Goal: Consume media (video, audio)

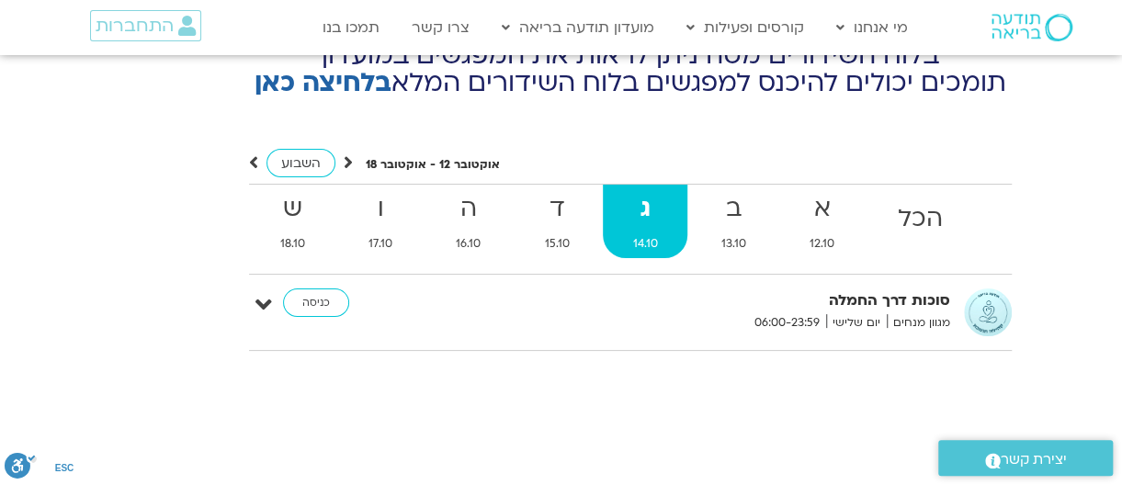
scroll to position [6759, 0]
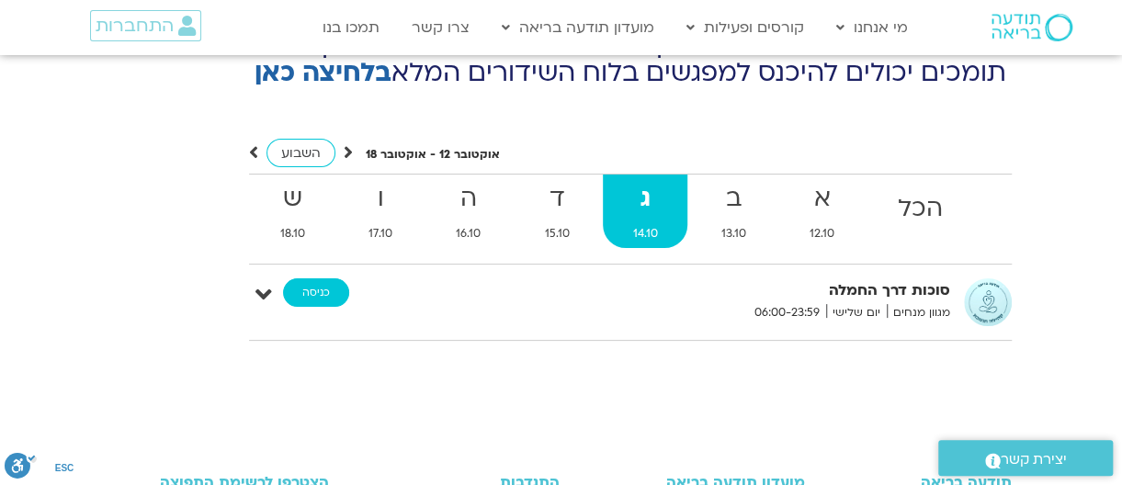
click at [311, 278] on link "כניסה" at bounding box center [316, 292] width 66 height 29
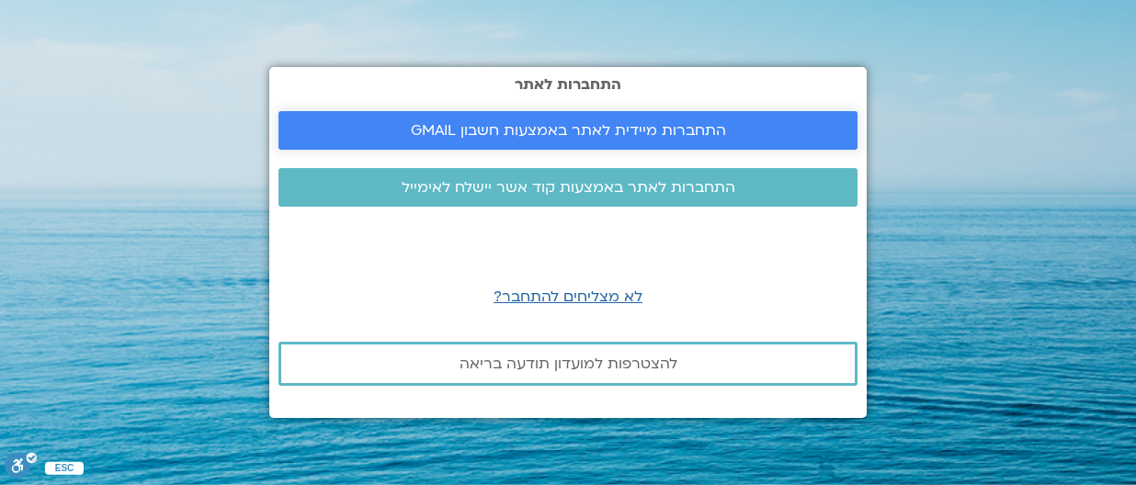
click at [482, 123] on span "התחברות מיידית לאתר באמצעות חשבון GMAIL" at bounding box center [568, 130] width 315 height 17
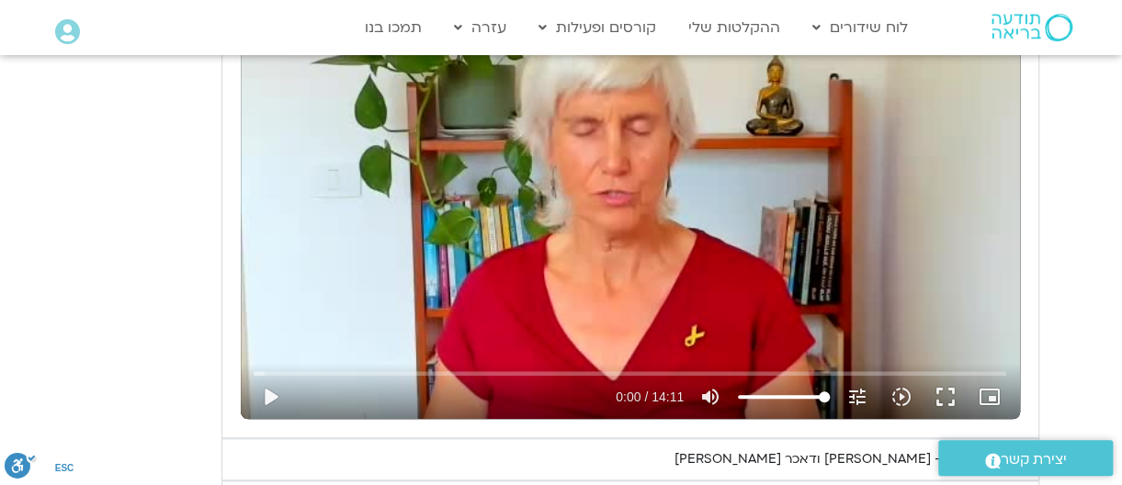
scroll to position [4063, 0]
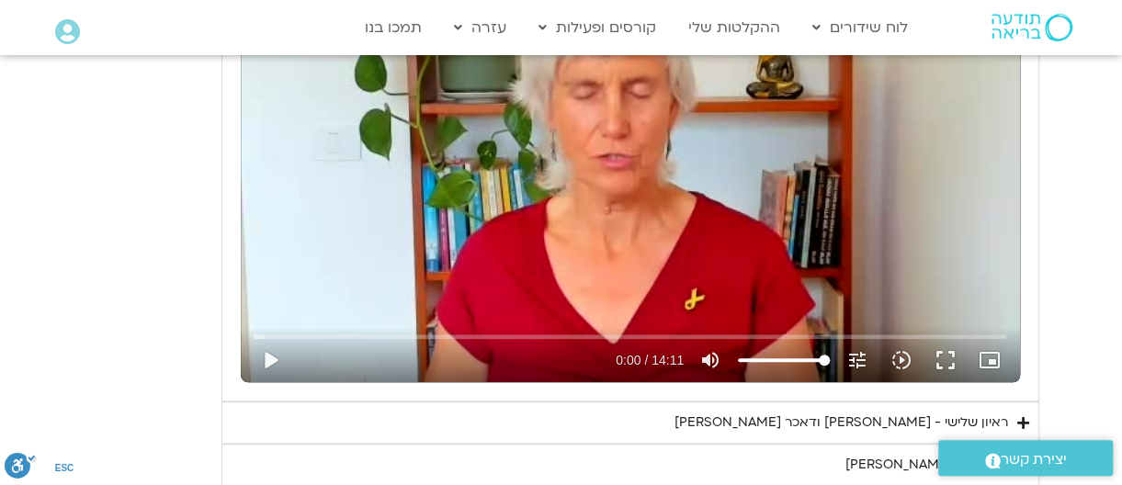
click at [923, 412] on div "ראיון שלישי - [PERSON_NAME] ודאכר [PERSON_NAME]" at bounding box center [841, 423] width 334 height 22
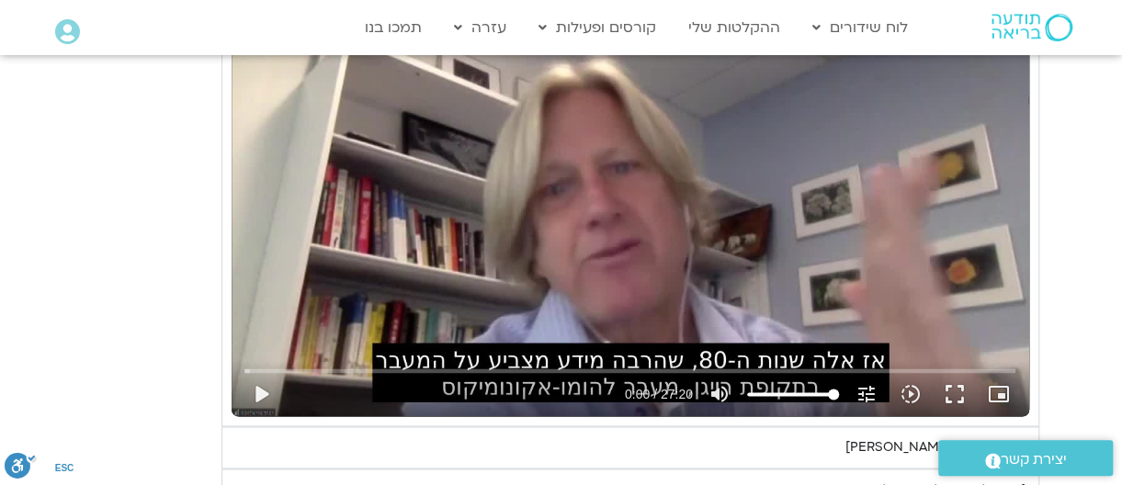
scroll to position [4604, 0]
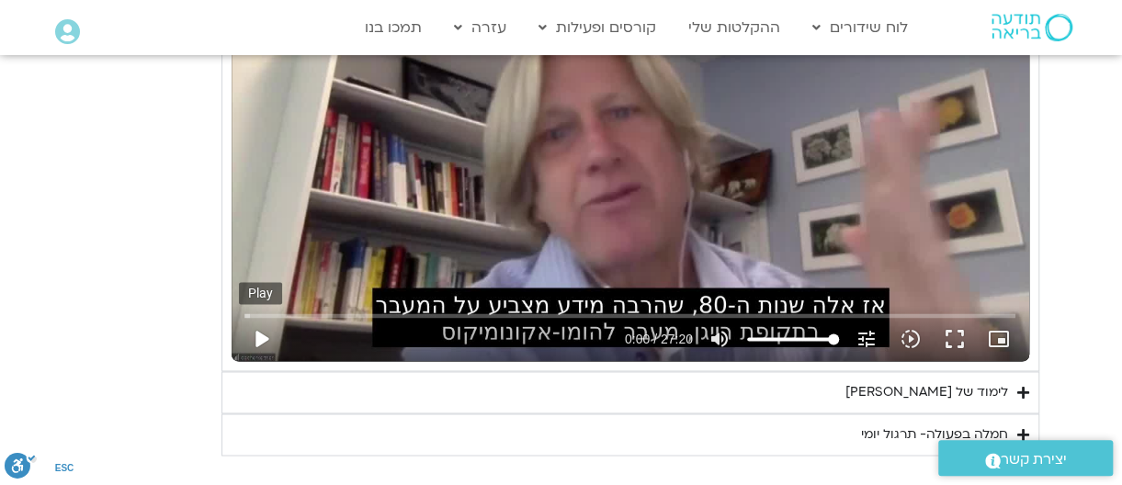
click at [259, 317] on button "play_arrow" at bounding box center [261, 339] width 44 height 44
type input "0.757837"
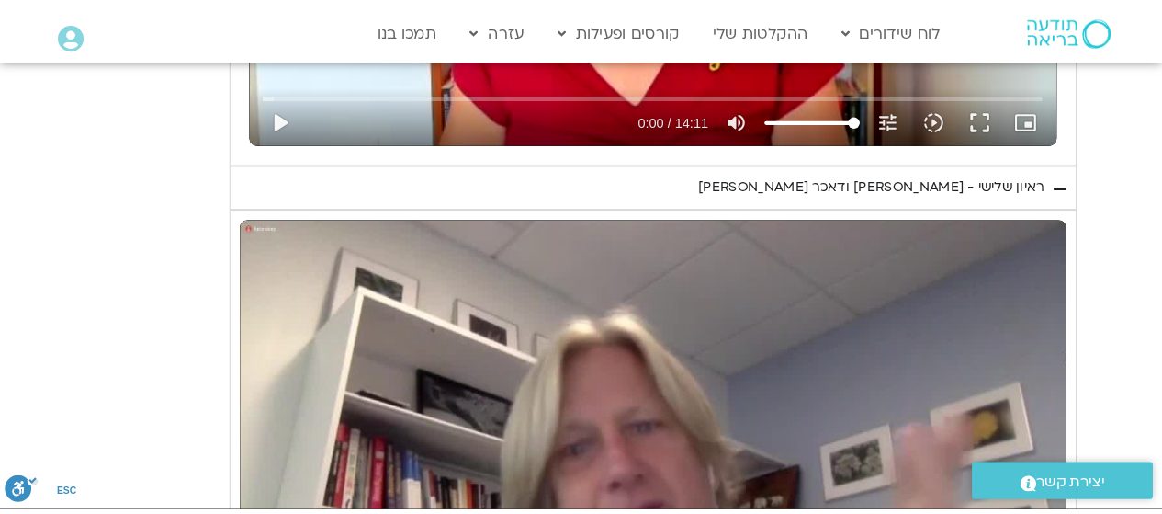
scroll to position [4347, 0]
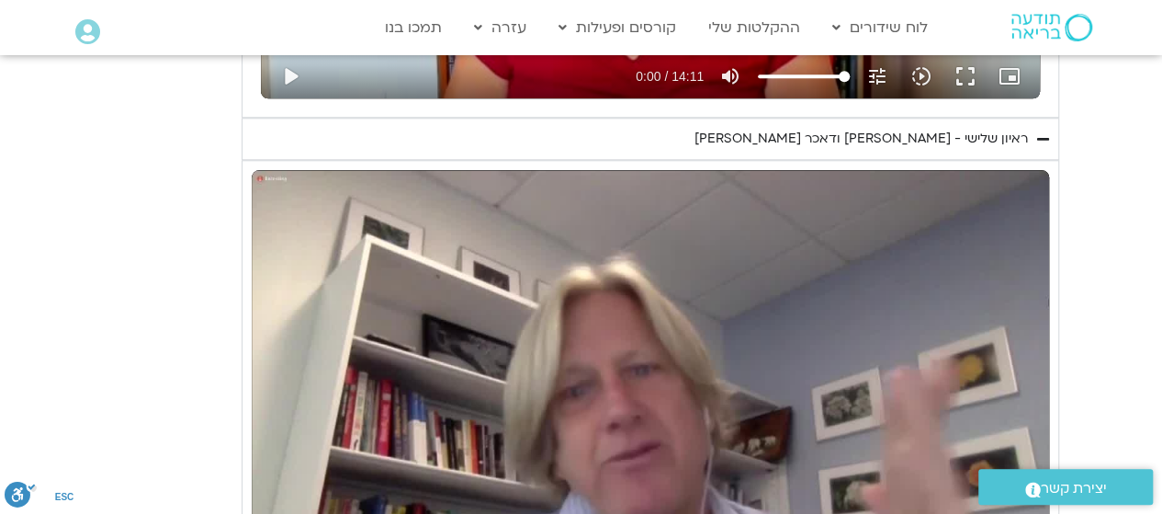
click at [1161, 330] on section "יום שלישי - טוב [PERSON_NAME] אנחנו נעסוק ונתרגל היום טוב [PERSON_NAME]. המשך ש…" at bounding box center [581, 87] width 1162 height 1251
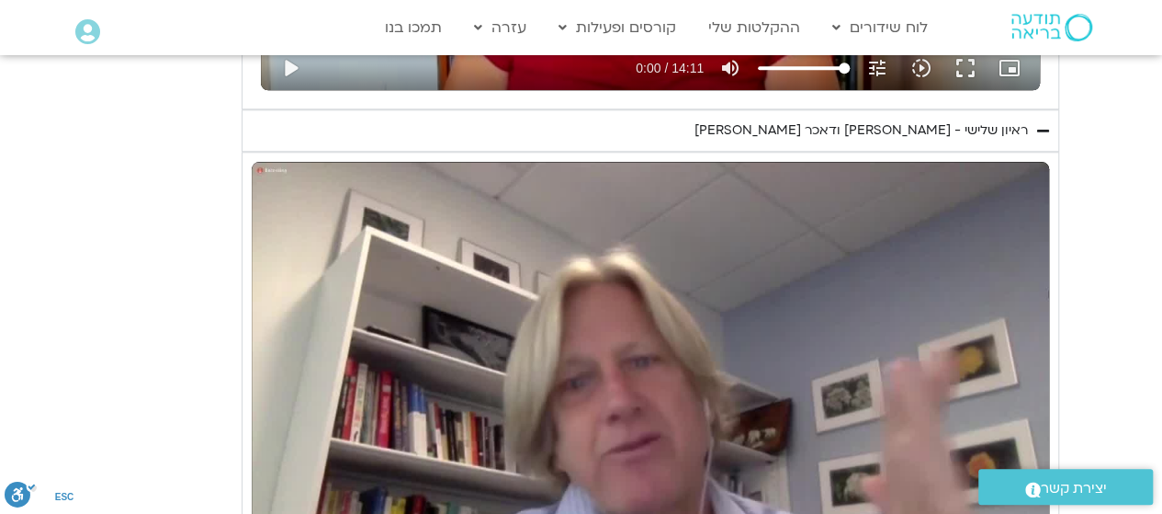
scroll to position [4319, 0]
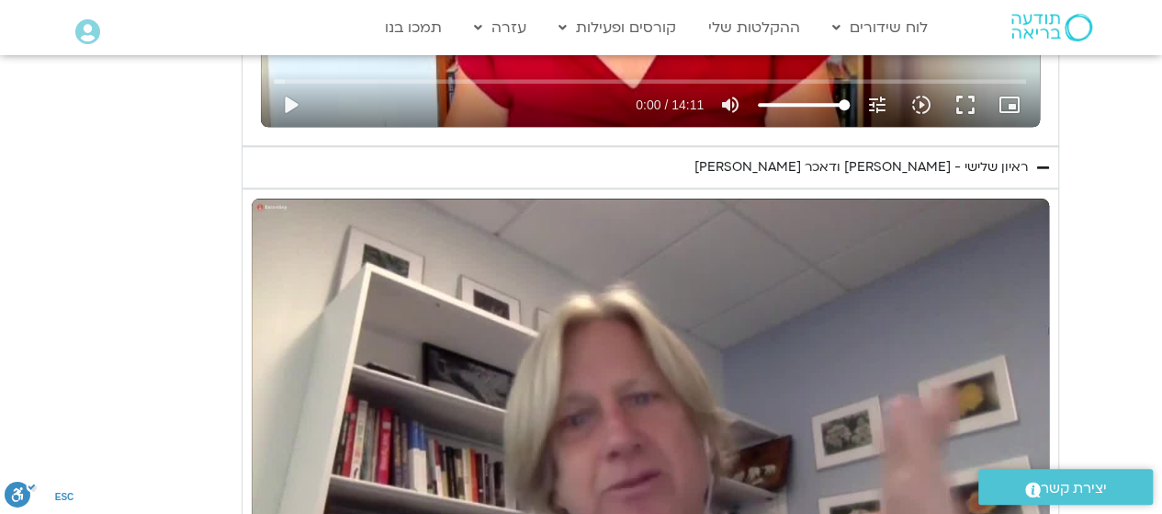
click at [779, 329] on div "Skip Ad 0:00 pause 17:23 / 27:20 volume_up Mute tune Resolution Auto 240p slow_…" at bounding box center [651, 422] width 798 height 448
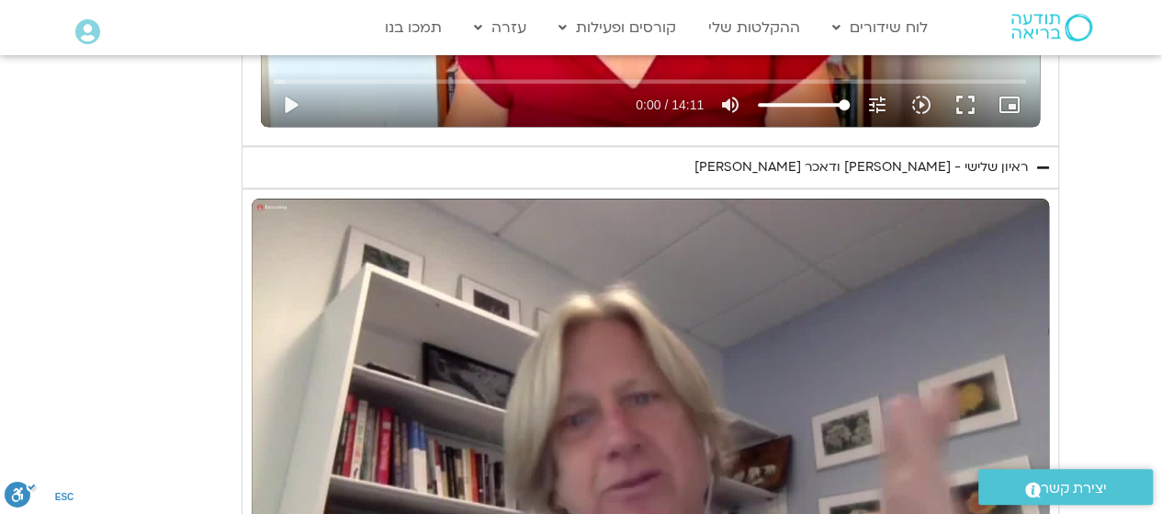
type input "0"
